Goal: Contribute content: Contribute content

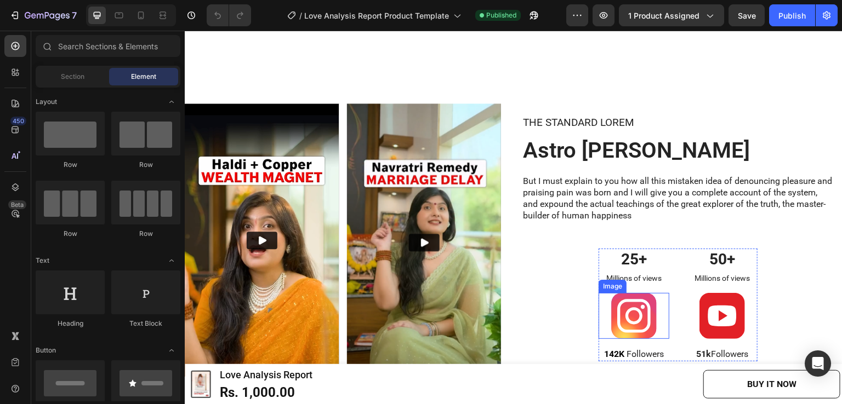
scroll to position [2850, 0]
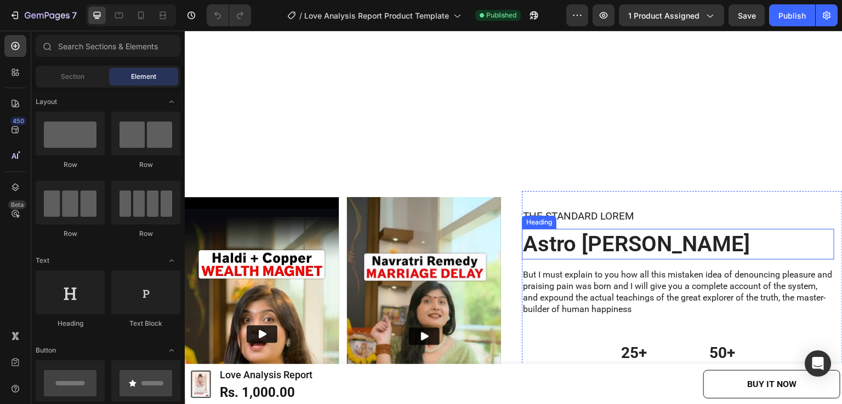
click at [601, 247] on h2 "Astro [PERSON_NAME]" at bounding box center [678, 244] width 312 height 31
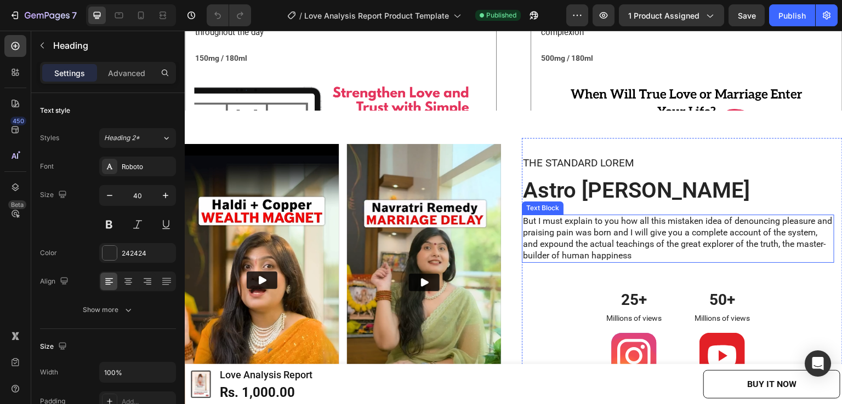
scroll to position [2466, 0]
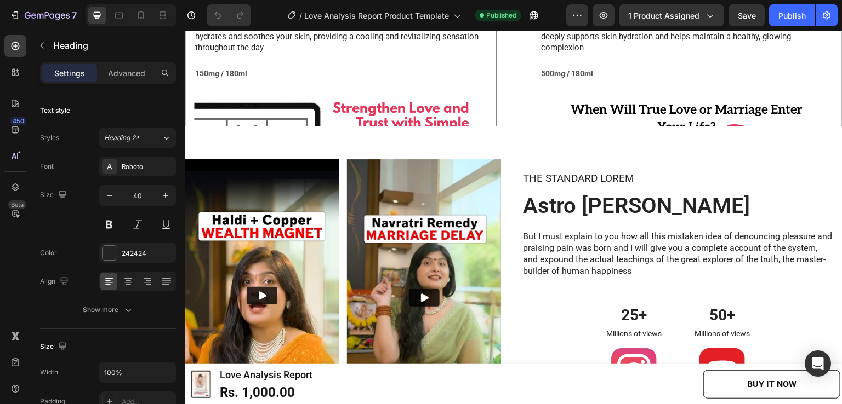
click at [605, 208] on h2 "Astro [PERSON_NAME]" at bounding box center [678, 206] width 312 height 31
click at [605, 208] on p "Astro [PERSON_NAME]" at bounding box center [678, 206] width 310 height 28
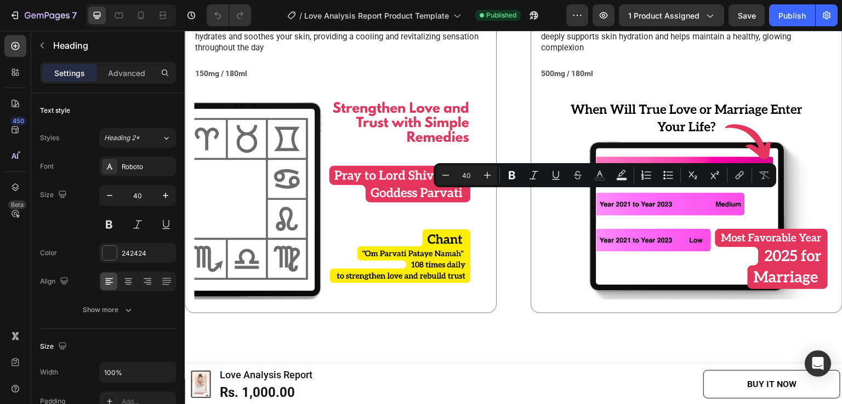
scroll to position [2888, 0]
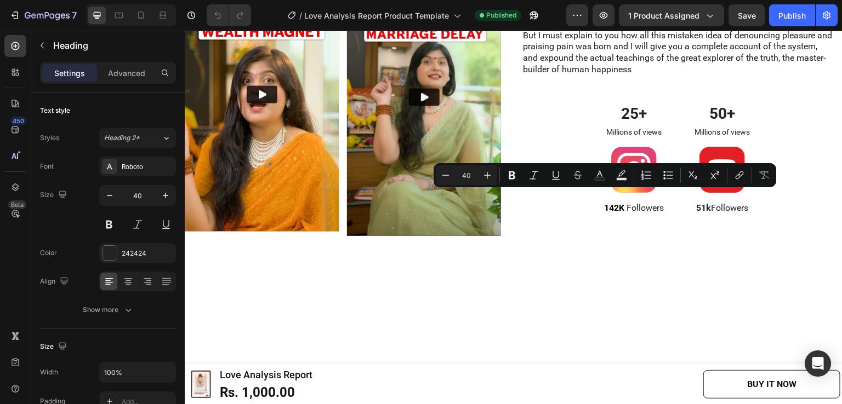
click at [627, 19] on p "Astro [PERSON_NAME]" at bounding box center [678, 5] width 310 height 28
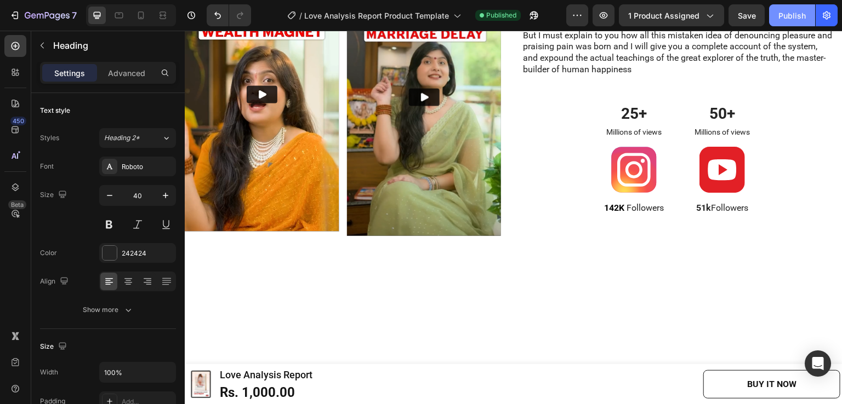
click at [789, 14] on div "Publish" at bounding box center [791, 16] width 27 height 12
click at [140, 15] on icon at bounding box center [140, 15] width 11 height 11
type input "30"
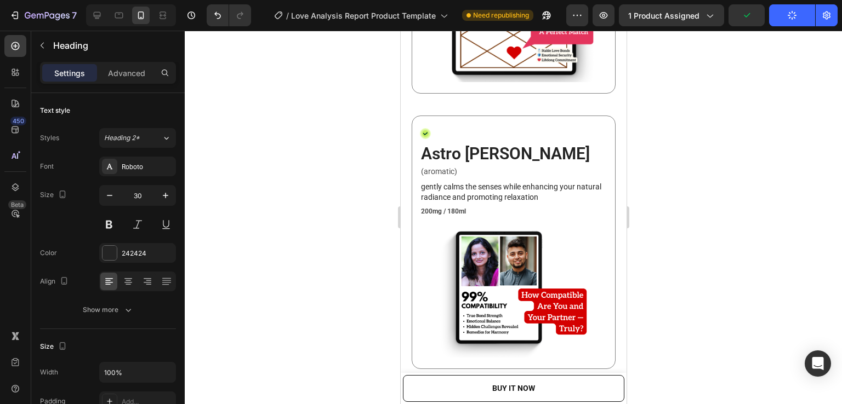
scroll to position [2448, 0]
click at [473, 166] on h2 "Astro [PERSON_NAME]" at bounding box center [512, 154] width 187 height 24
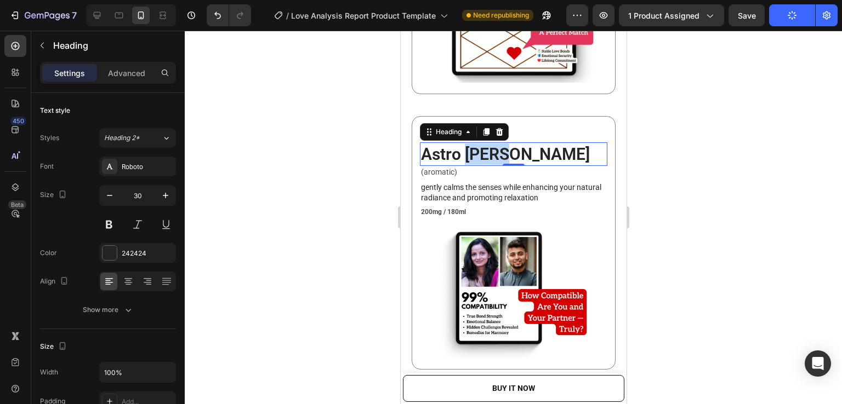
click at [473, 166] on h2 "Astro [PERSON_NAME]" at bounding box center [512, 154] width 187 height 24
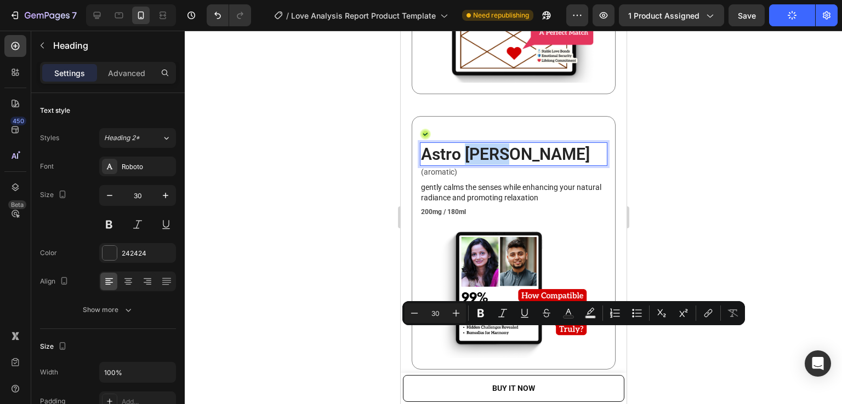
click at [505, 165] on p "Astro [PERSON_NAME]" at bounding box center [512, 154] width 185 height 21
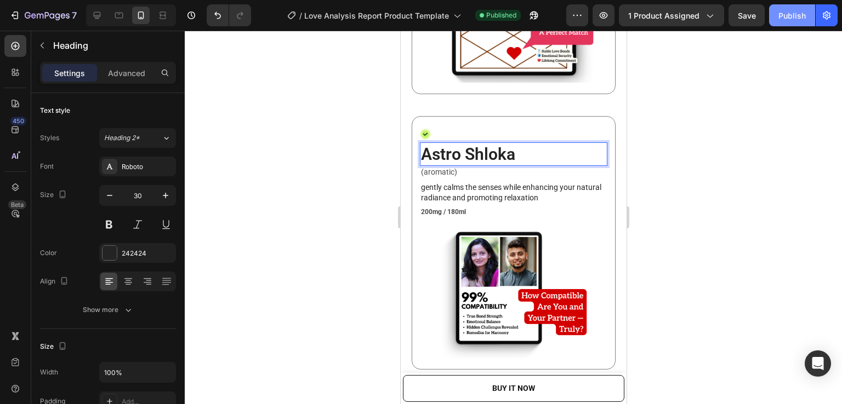
click at [793, 16] on div "Publish" at bounding box center [791, 16] width 27 height 12
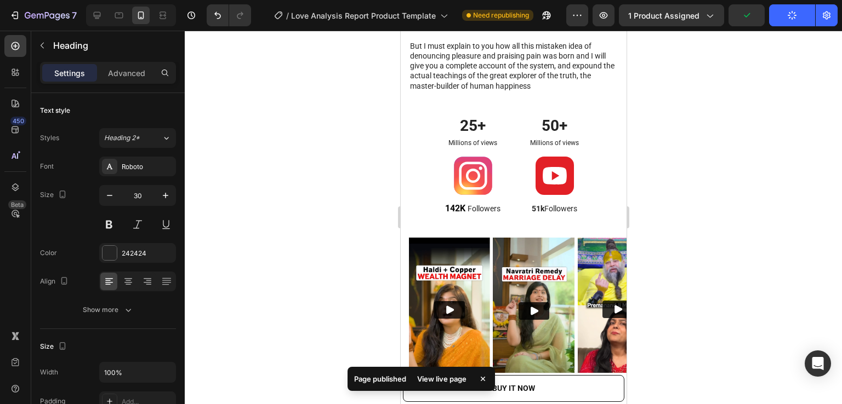
scroll to position [3325, 0]
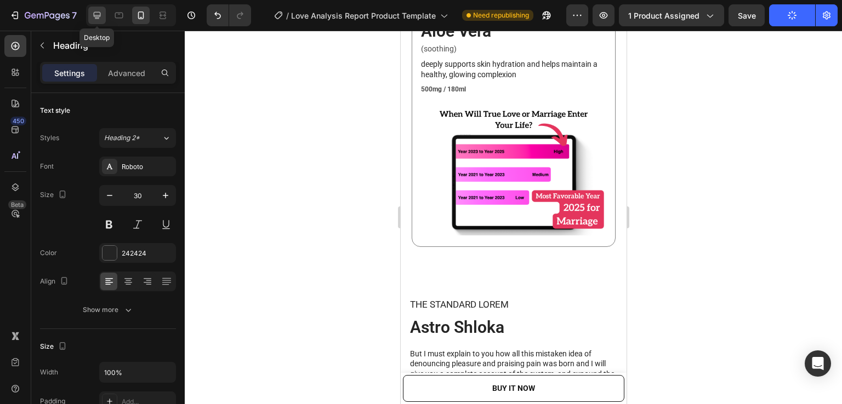
click at [99, 18] on icon at bounding box center [97, 15] width 11 height 11
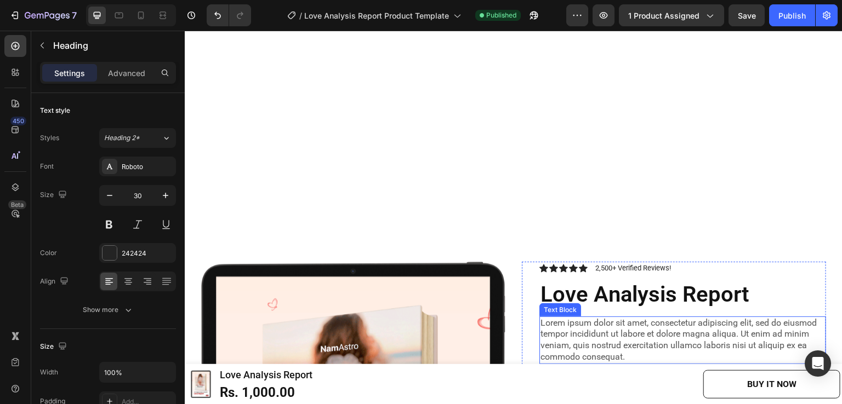
scroll to position [1027, 0]
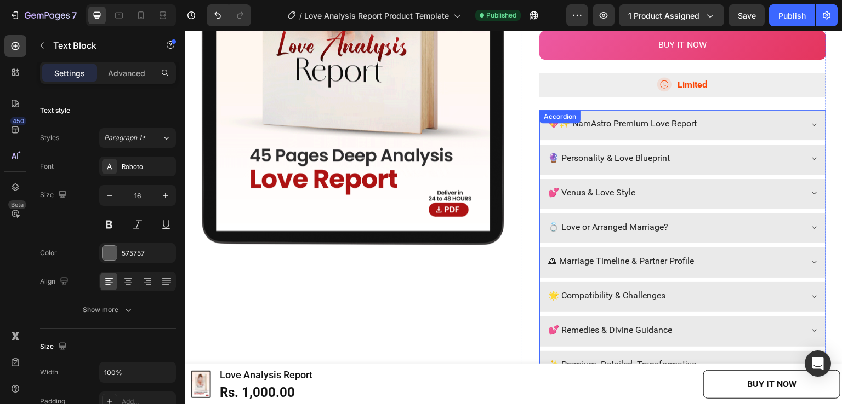
scroll to position [1740, 0]
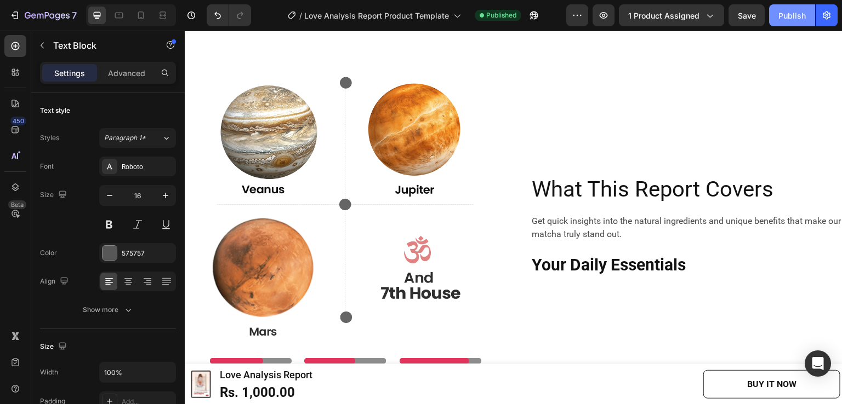
click at [795, 19] on div "Publish" at bounding box center [791, 16] width 27 height 12
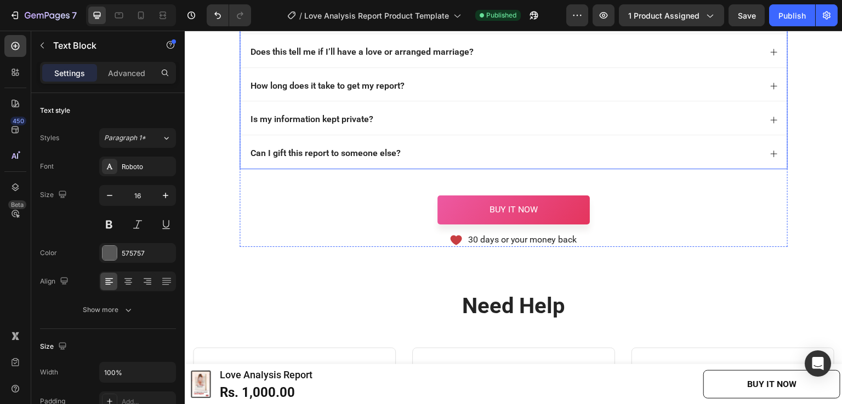
scroll to position [4621, 0]
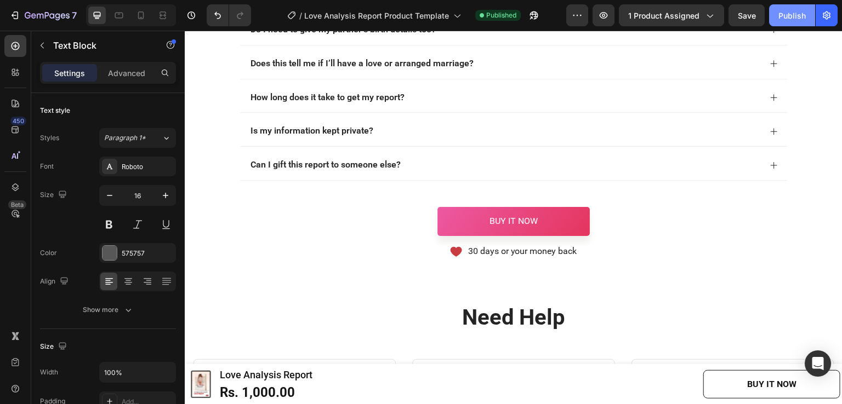
click at [783, 24] on button "Publish" at bounding box center [792, 15] width 46 height 22
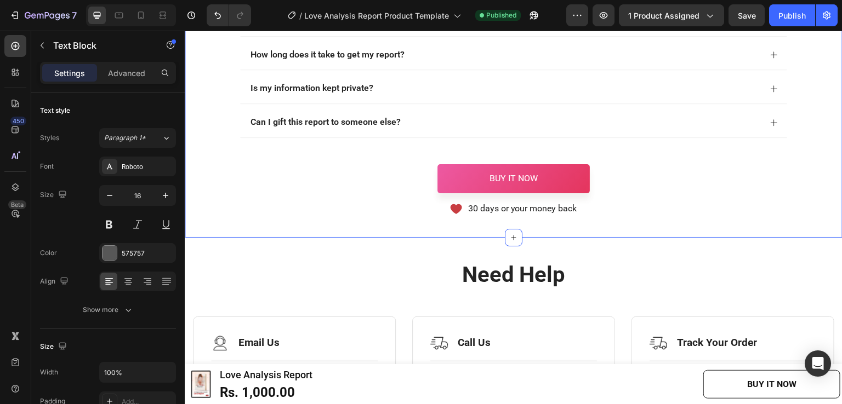
scroll to position [4676, 0]
